Goal: Information Seeking & Learning: Understand process/instructions

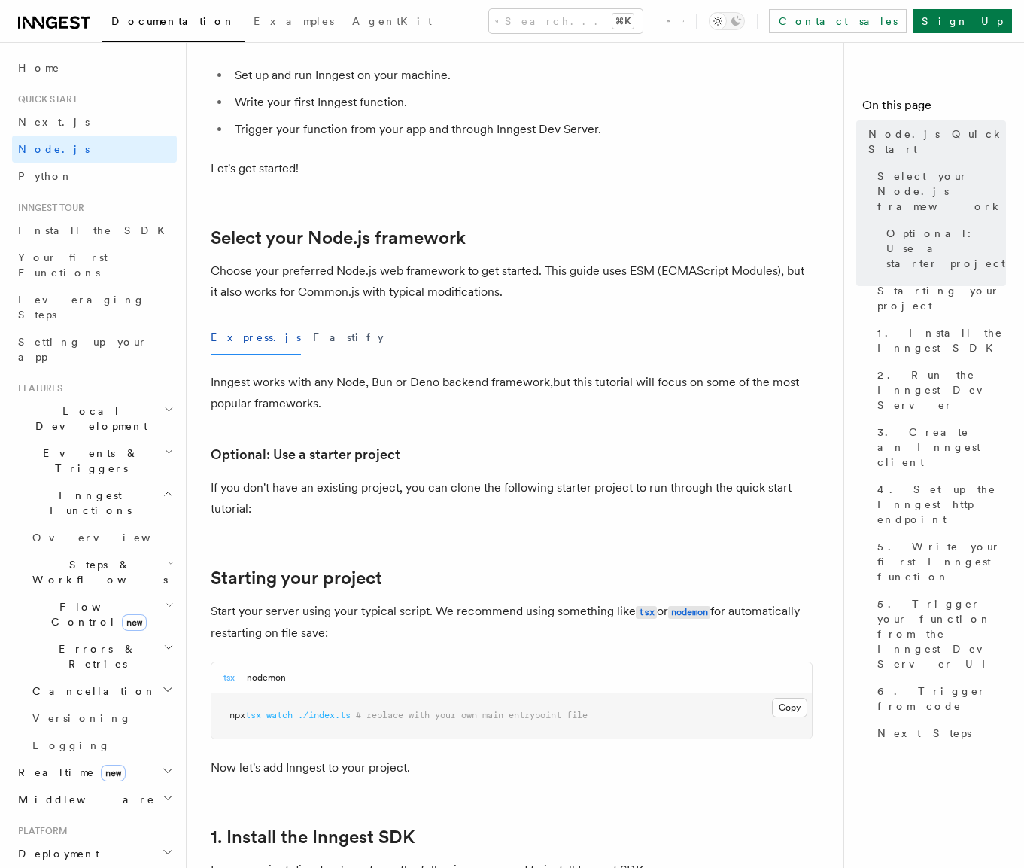
click at [313, 341] on button "Fastify" at bounding box center [348, 338] width 71 height 34
click at [231, 345] on button "Express.js" at bounding box center [256, 338] width 90 height 34
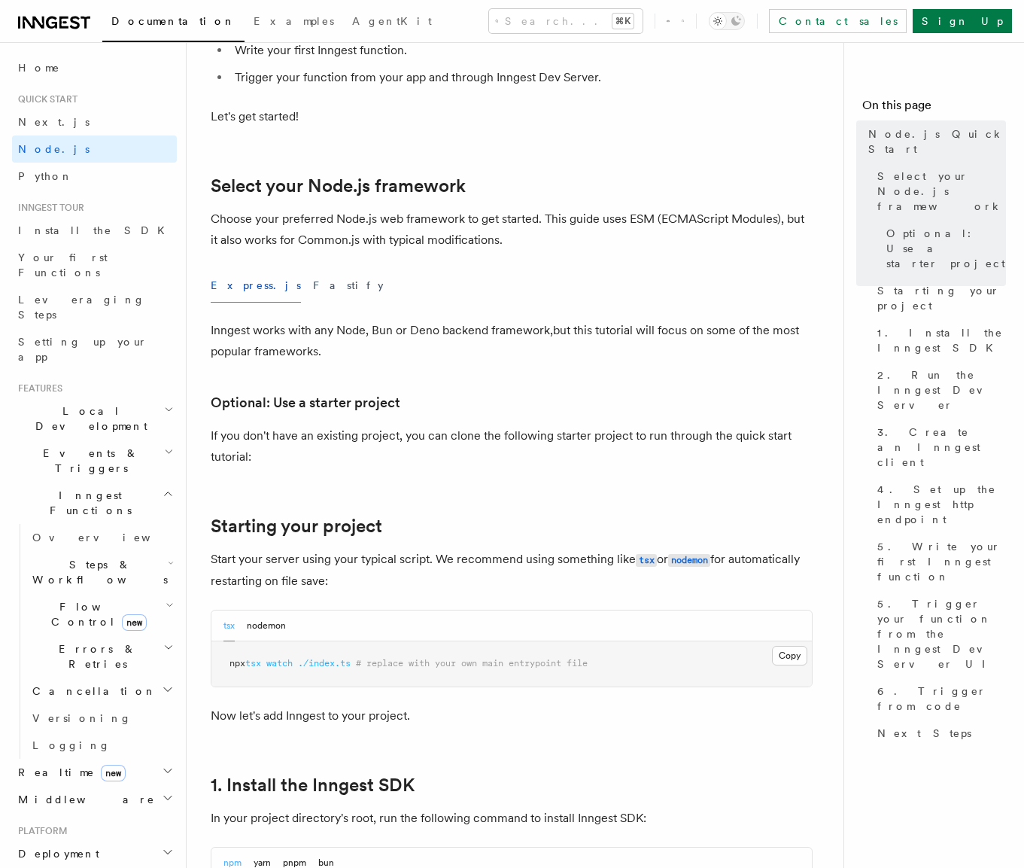
scroll to position [274, 0]
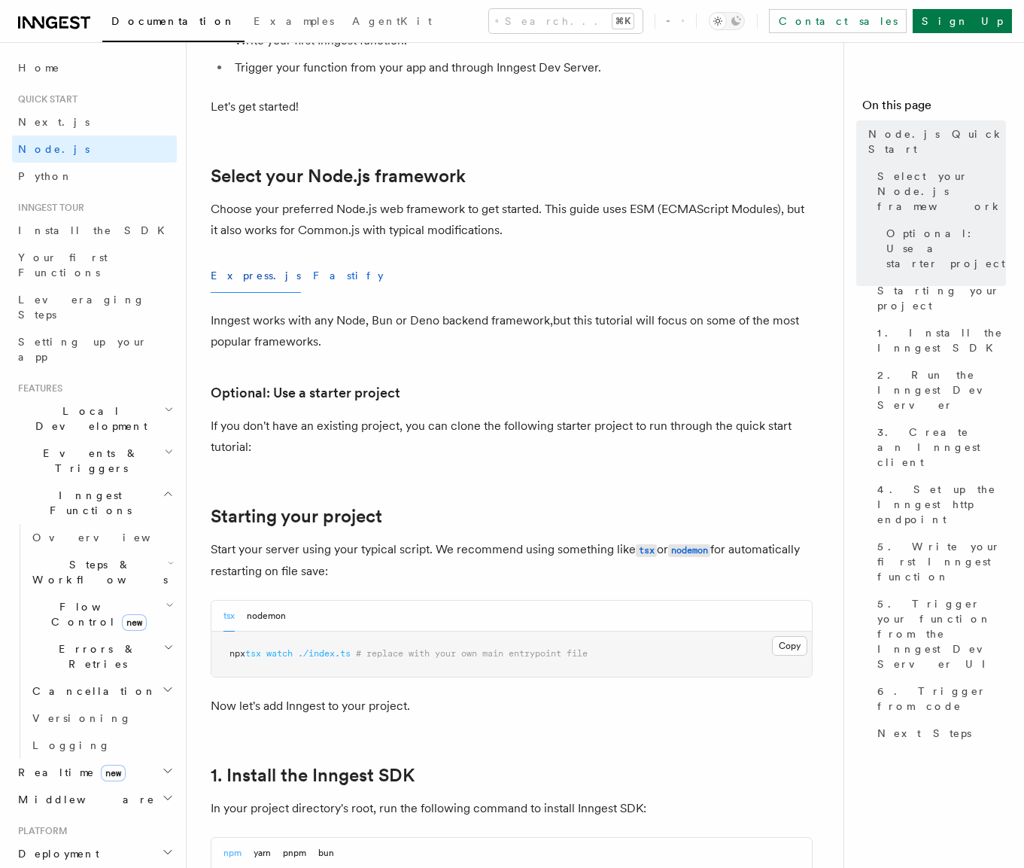
click at [313, 281] on button "Fastify" at bounding box center [348, 276] width 71 height 34
click at [226, 277] on button "Express.js" at bounding box center [256, 276] width 90 height 34
click at [47, 145] on span "Node.js" at bounding box center [53, 149] width 71 height 12
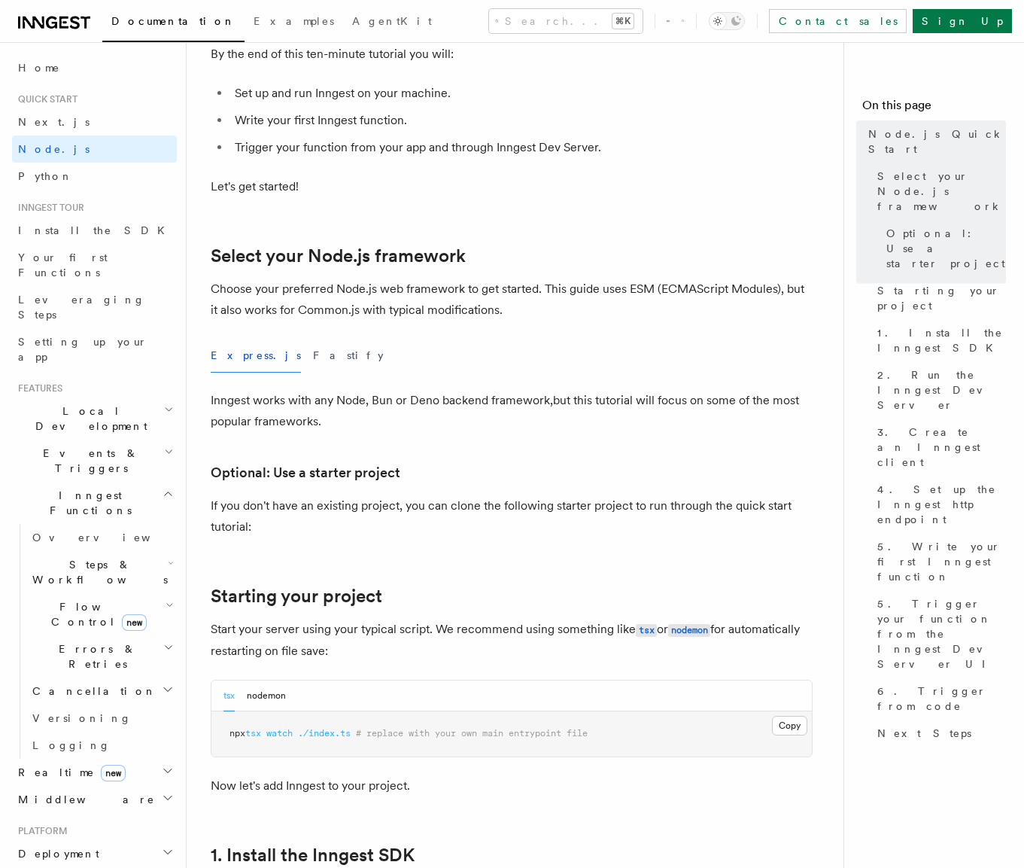
scroll to position [197, 0]
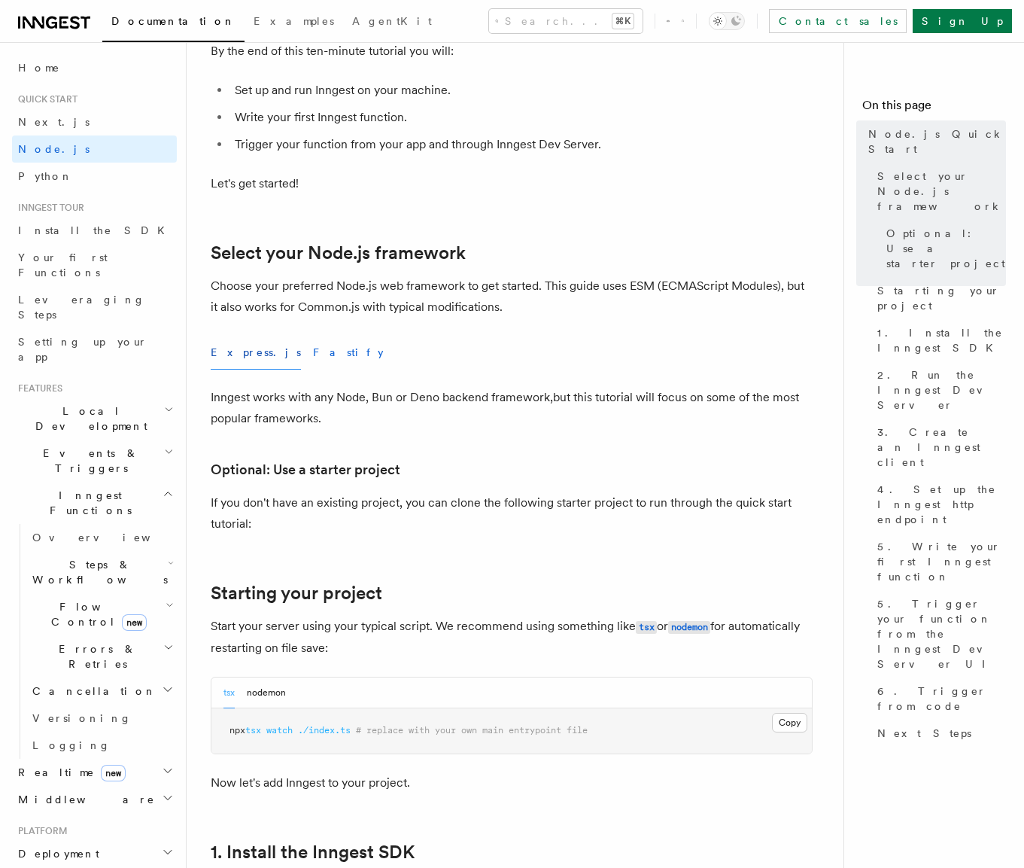
click at [313, 351] on button "Fastify" at bounding box center [348, 353] width 71 height 34
click at [231, 354] on button "Express.js" at bounding box center [256, 353] width 90 height 34
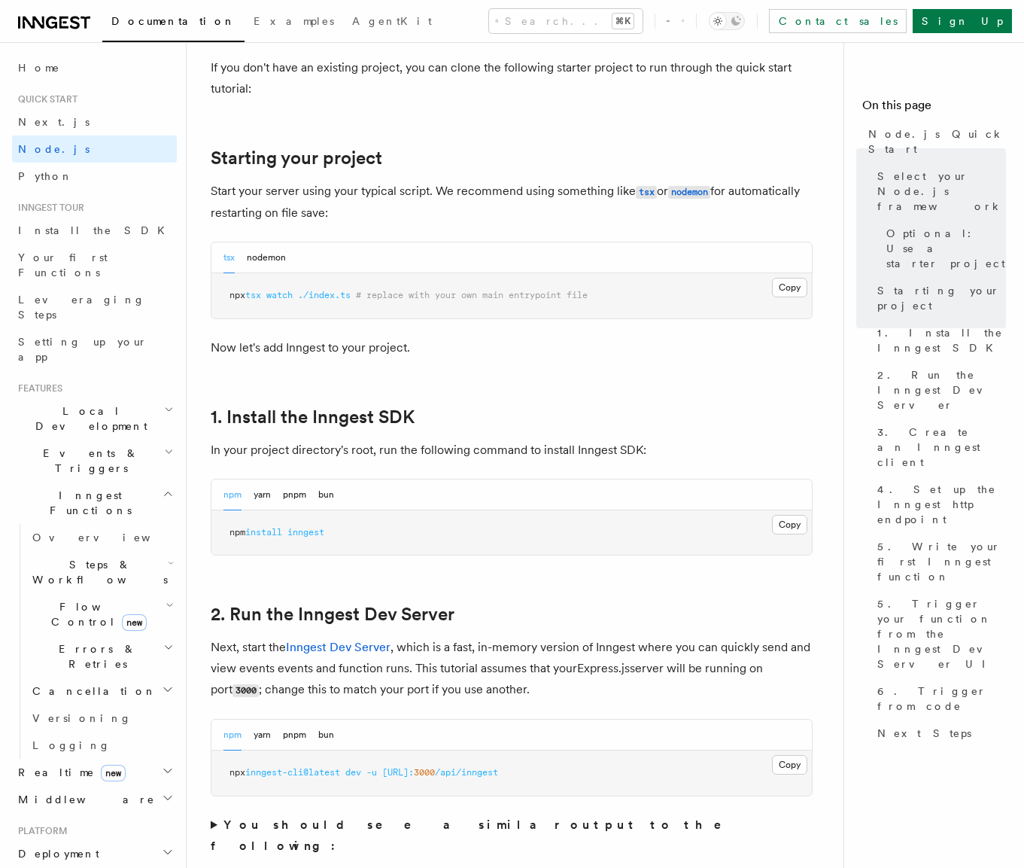
scroll to position [762, 0]
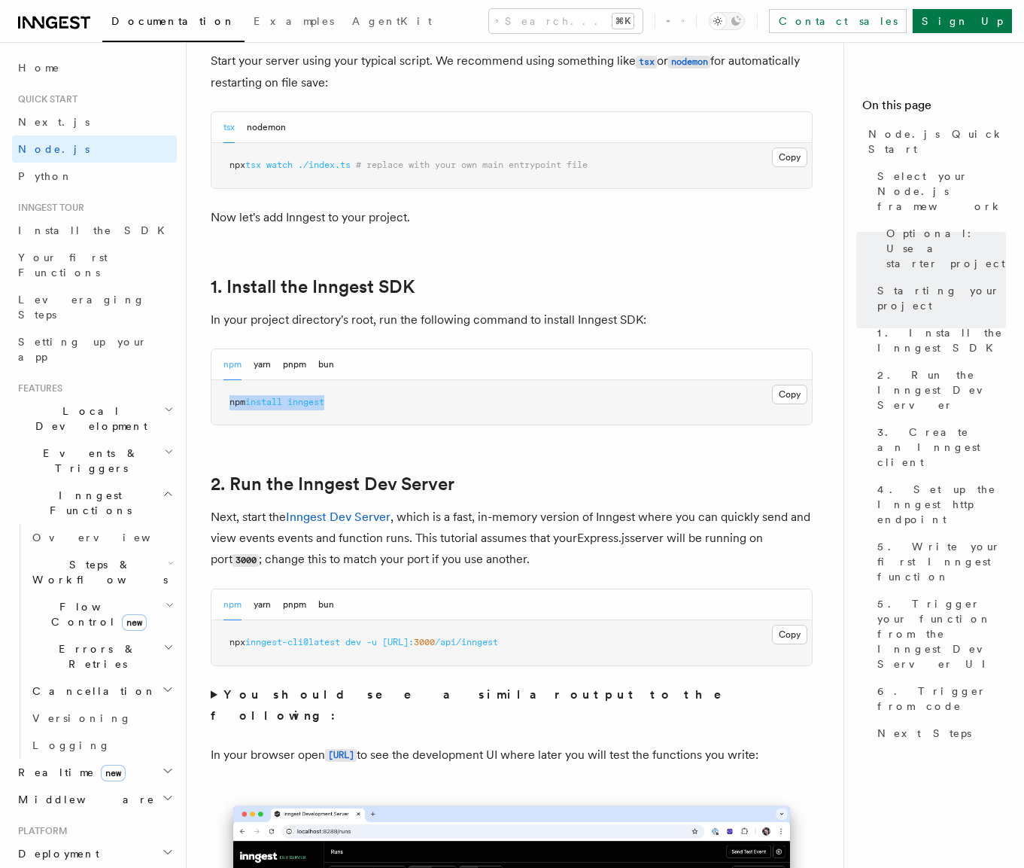
drag, startPoint x: 336, startPoint y: 404, endPoint x: 228, endPoint y: 400, distance: 108.4
click at [228, 400] on pre "npm install inngest" at bounding box center [511, 402] width 600 height 45
copy span "npm install inngest"
